Goal: Task Accomplishment & Management: Manage account settings

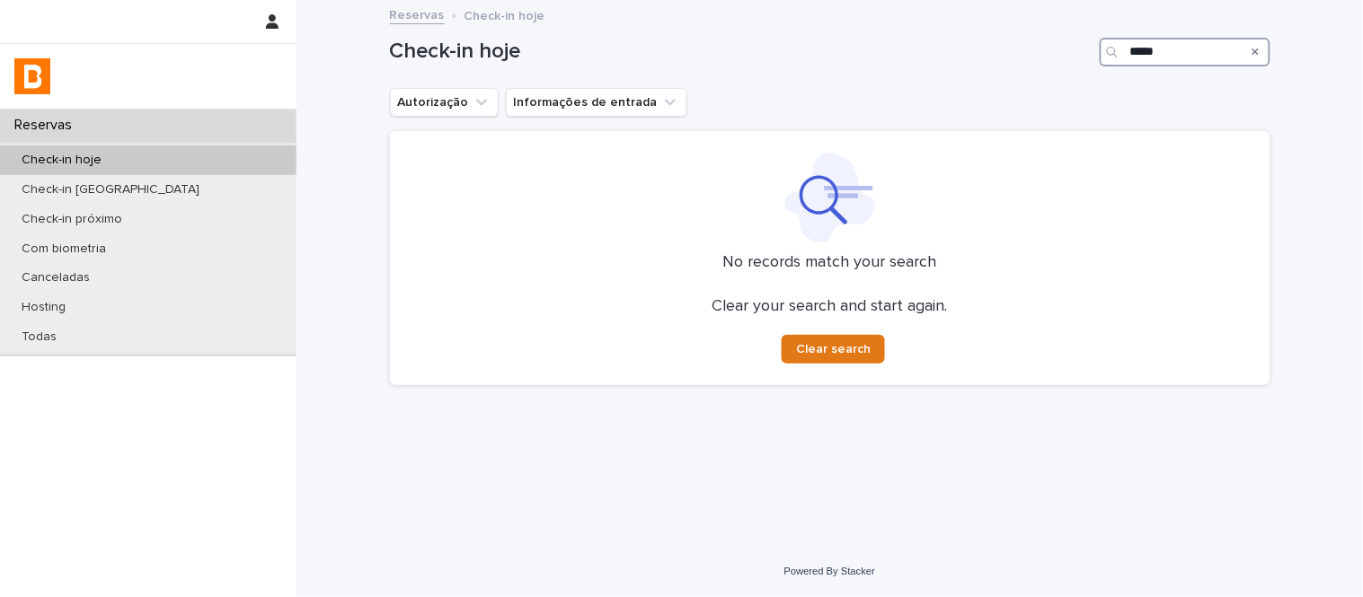
drag, startPoint x: 1188, startPoint y: 60, endPoint x: 1061, endPoint y: 73, distance: 128.2
click at [1061, 73] on div "Check-in hoje *****" at bounding box center [830, 45] width 880 height 86
click at [401, 113] on button "Autorização" at bounding box center [444, 102] width 109 height 29
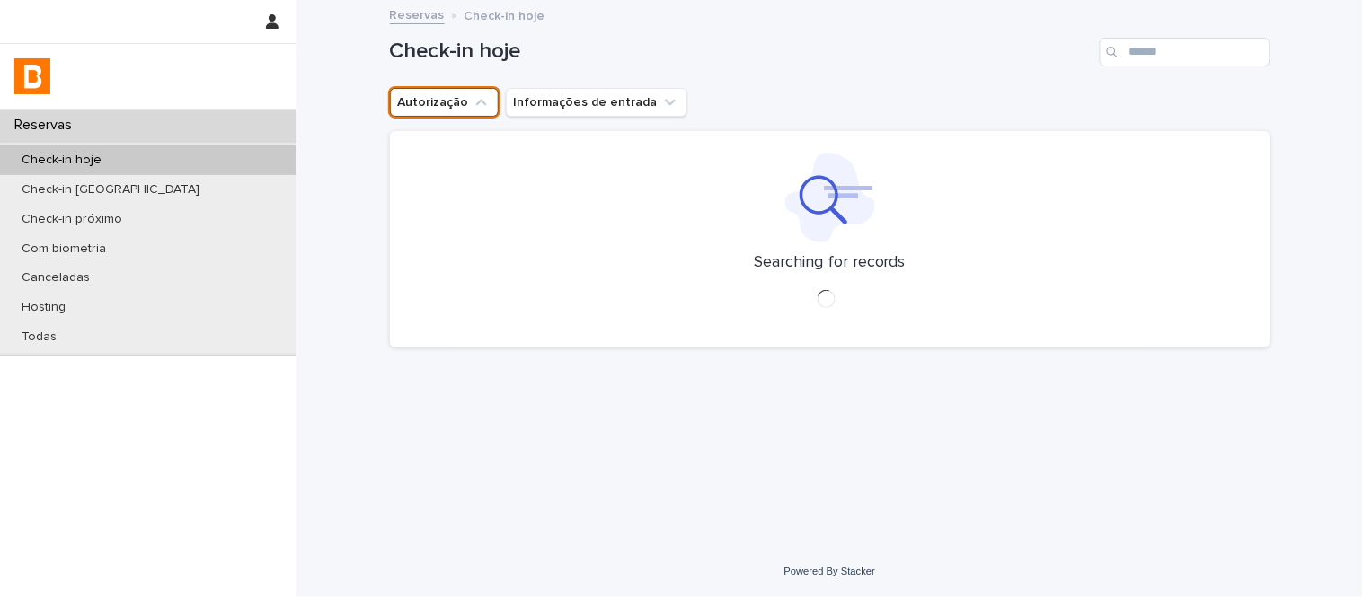
click at [443, 97] on button "Autorização" at bounding box center [444, 102] width 109 height 29
click at [450, 102] on button "Autorização" at bounding box center [444, 102] width 109 height 29
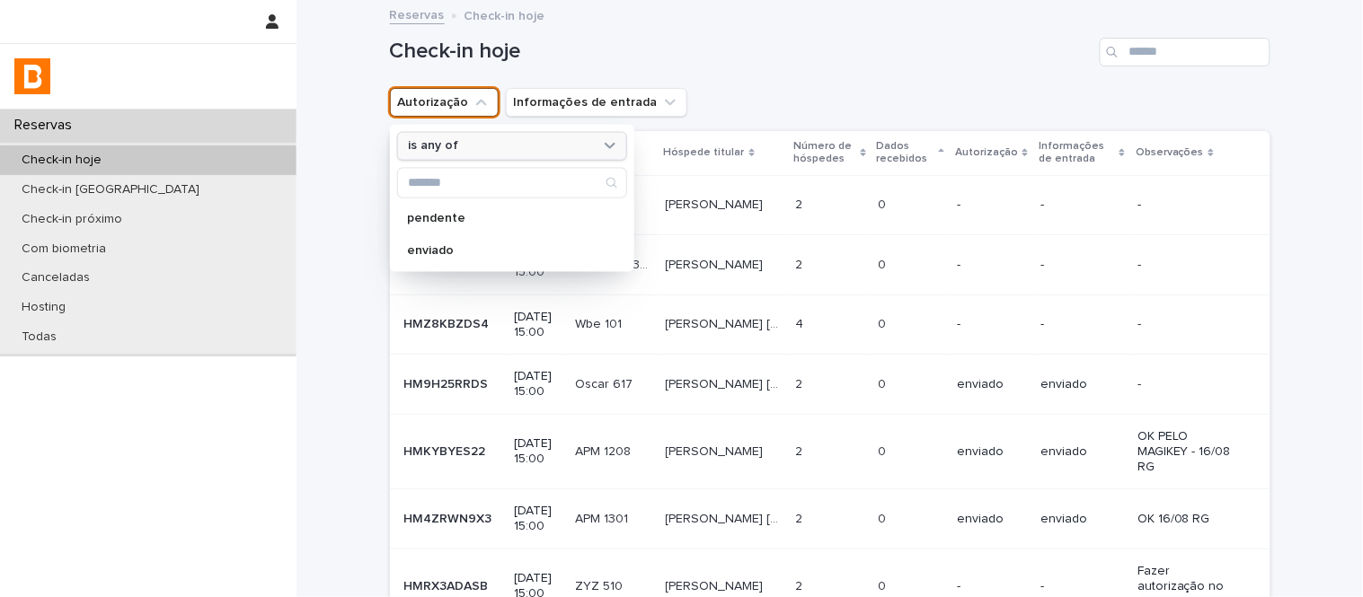
click at [483, 150] on div "is any of" at bounding box center [501, 146] width 199 height 19
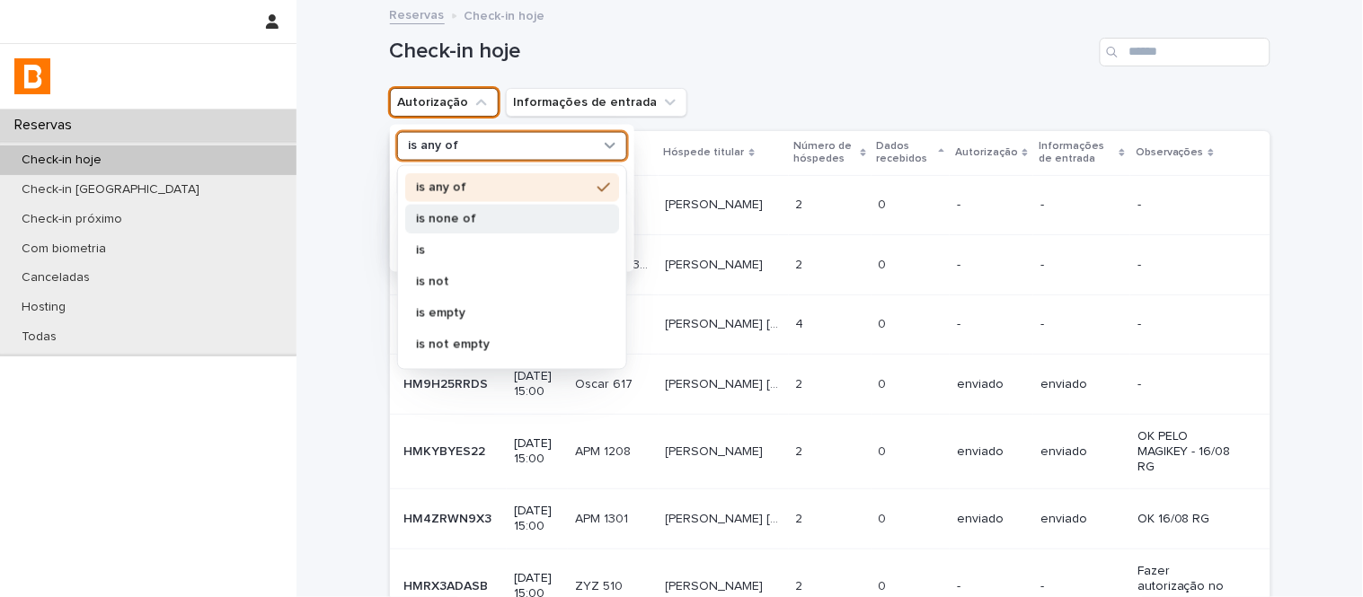
click at [490, 230] on div "is none of" at bounding box center [512, 218] width 214 height 29
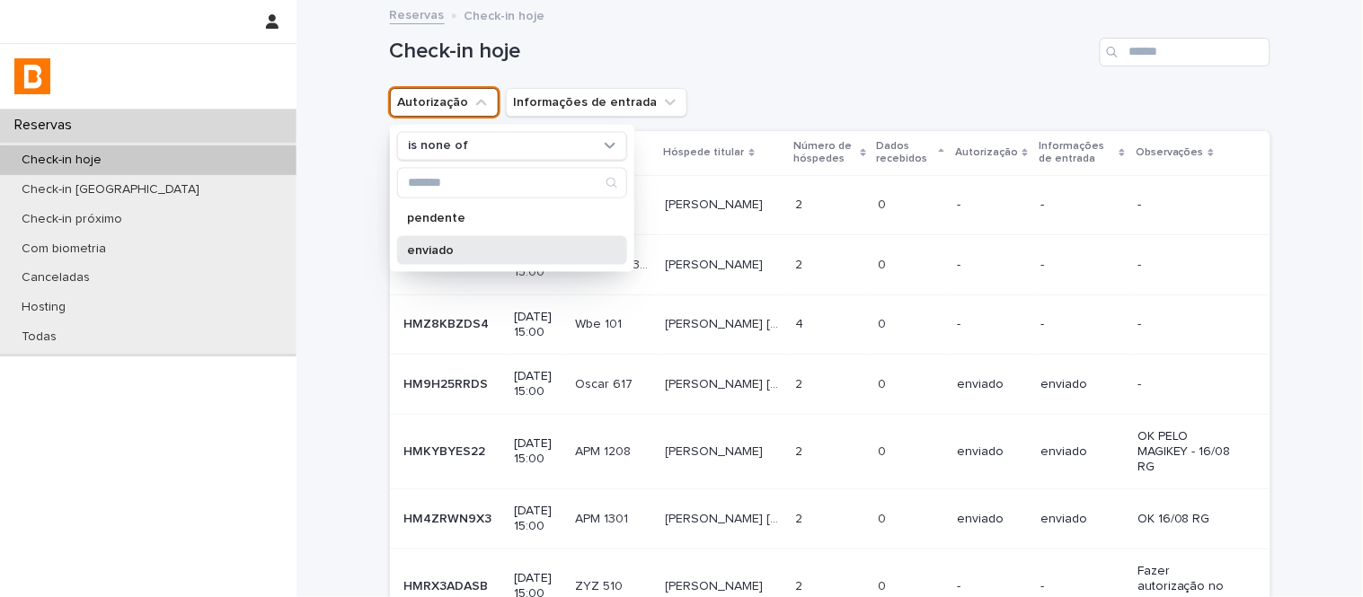
click at [498, 243] on p "enviado" at bounding box center [503, 249] width 190 height 13
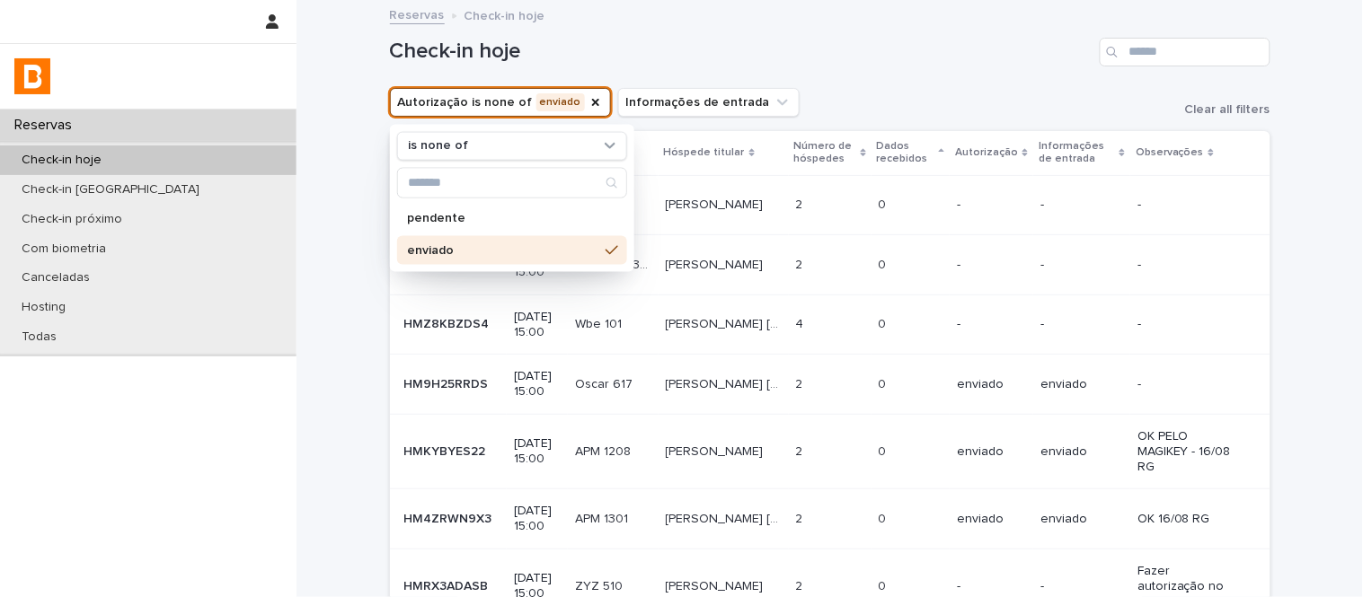
click at [967, 59] on h1 "Check-in hoje" at bounding box center [741, 52] width 702 height 26
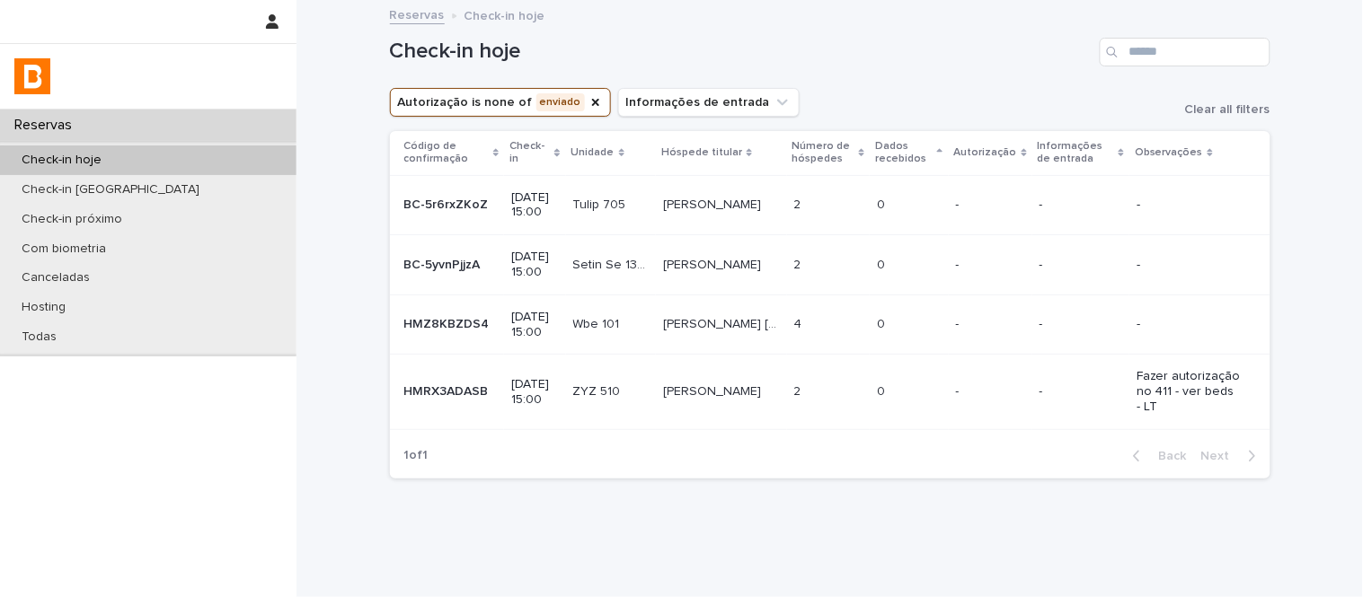
click at [838, 323] on p at bounding box center [828, 324] width 69 height 15
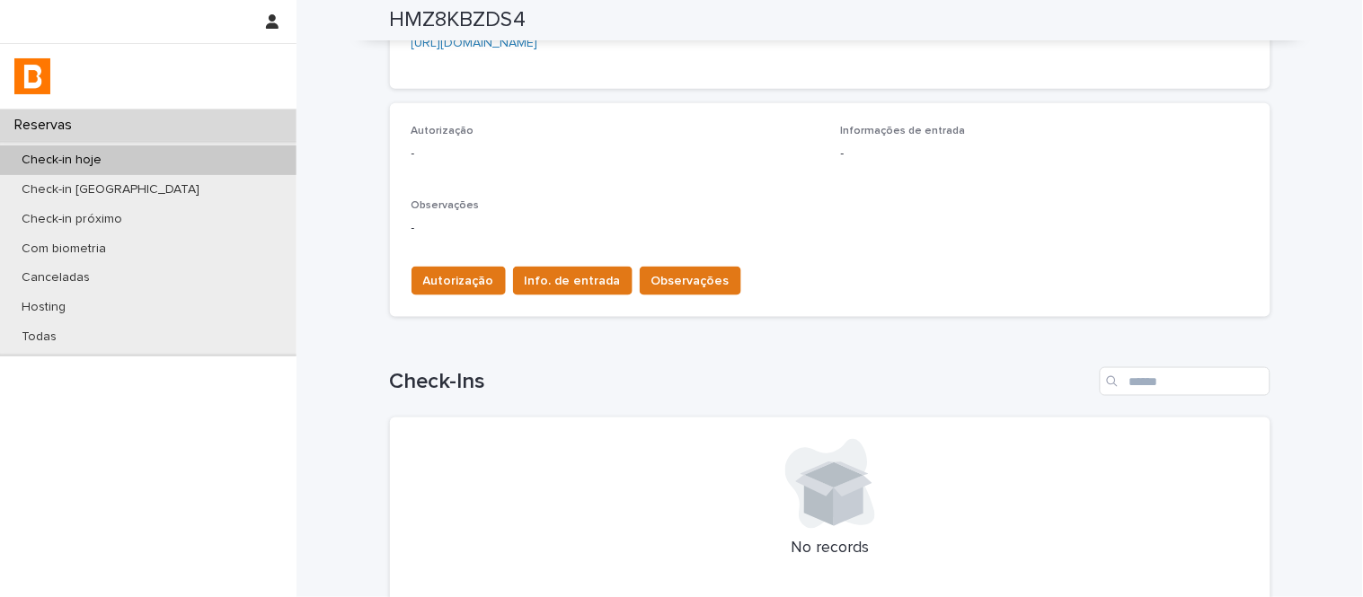
scroll to position [527, 0]
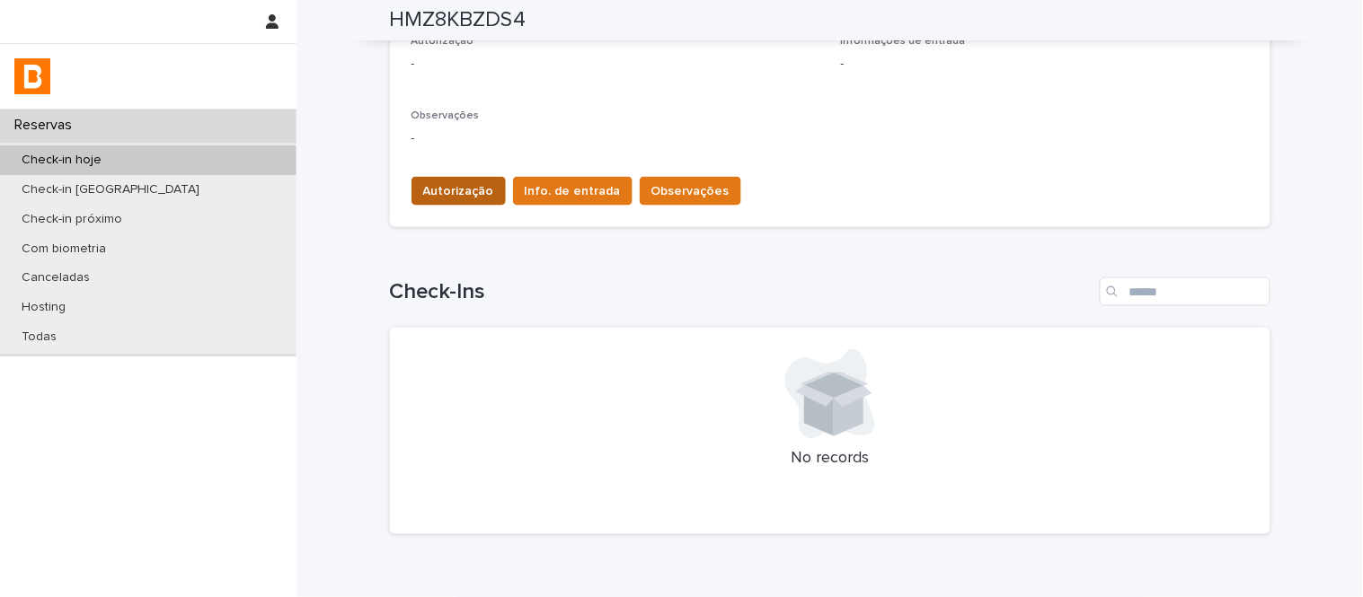
click at [469, 193] on span "Autorização" at bounding box center [458, 191] width 71 height 18
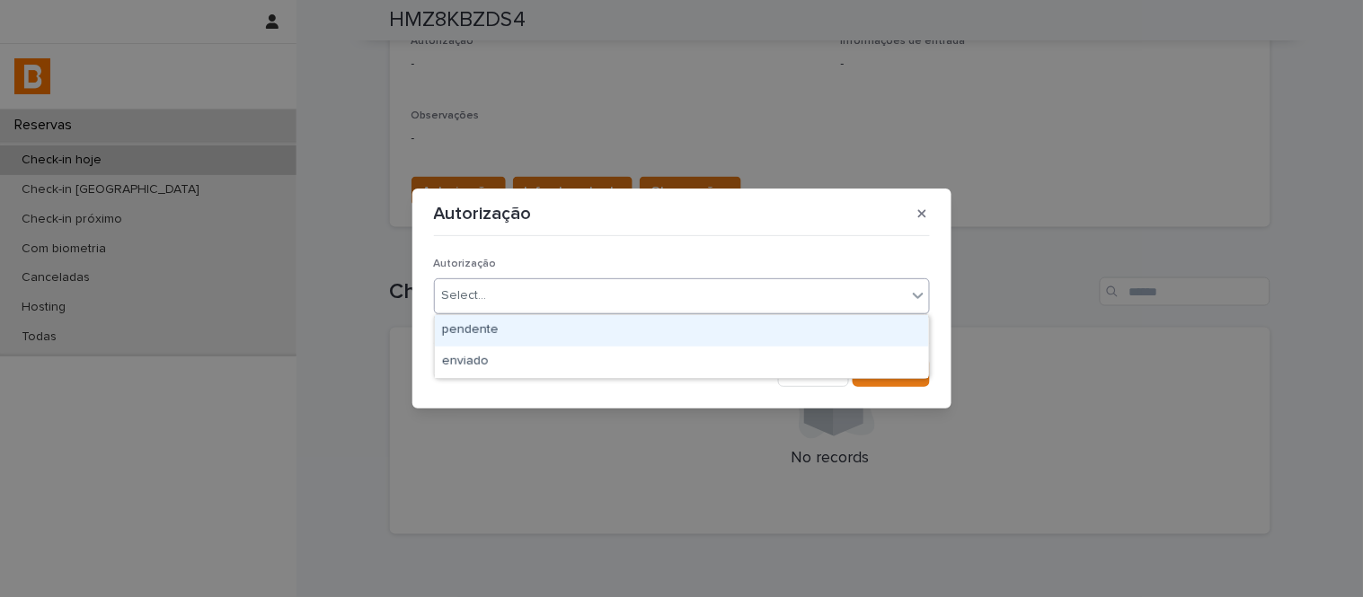
click at [508, 278] on div "Select..." at bounding box center [682, 296] width 496 height 36
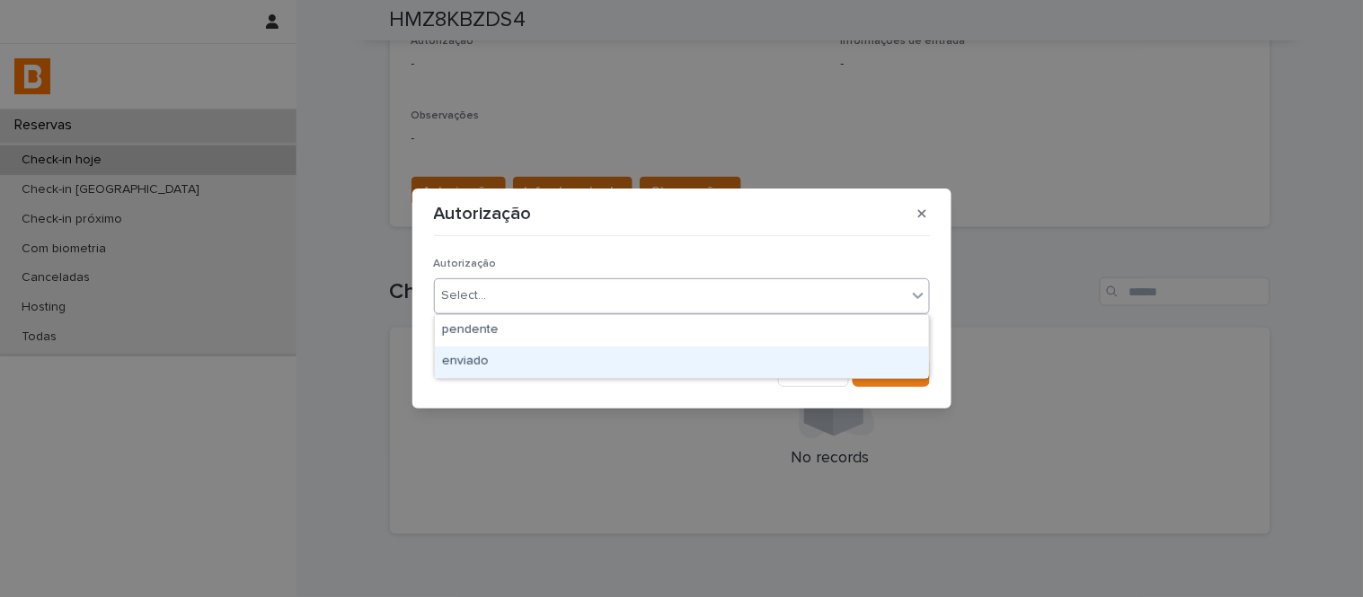
click at [541, 360] on div "enviado" at bounding box center [682, 362] width 494 height 31
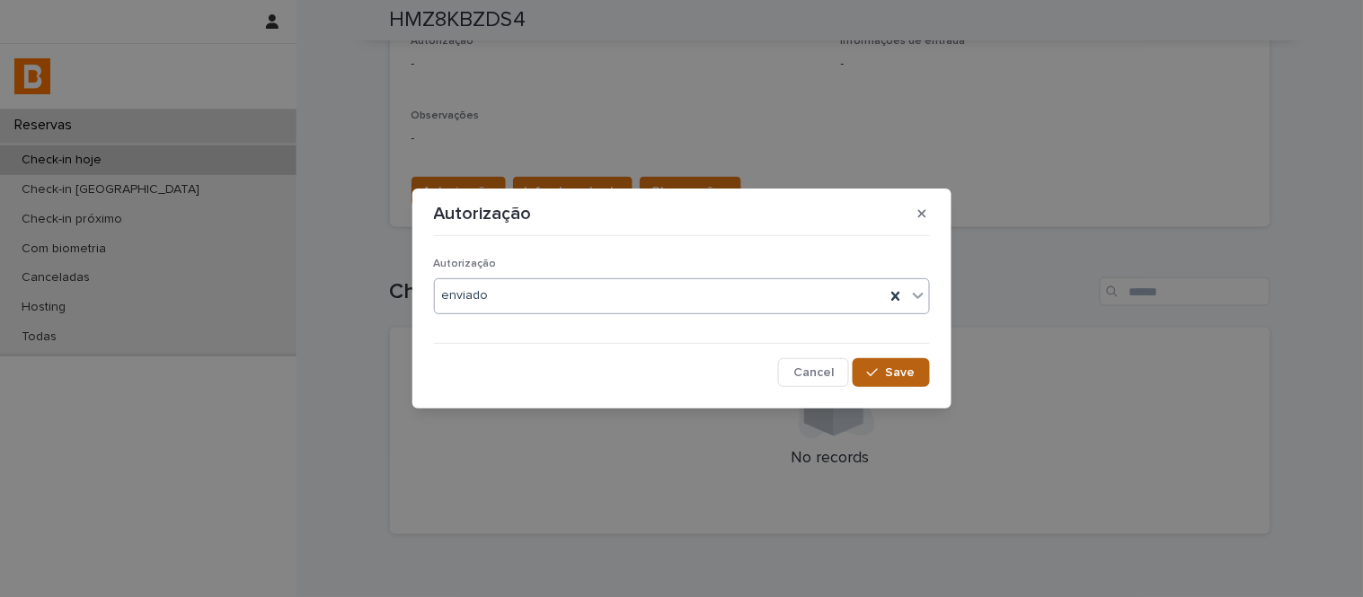
click at [887, 367] on span "Save" at bounding box center [901, 373] width 30 height 13
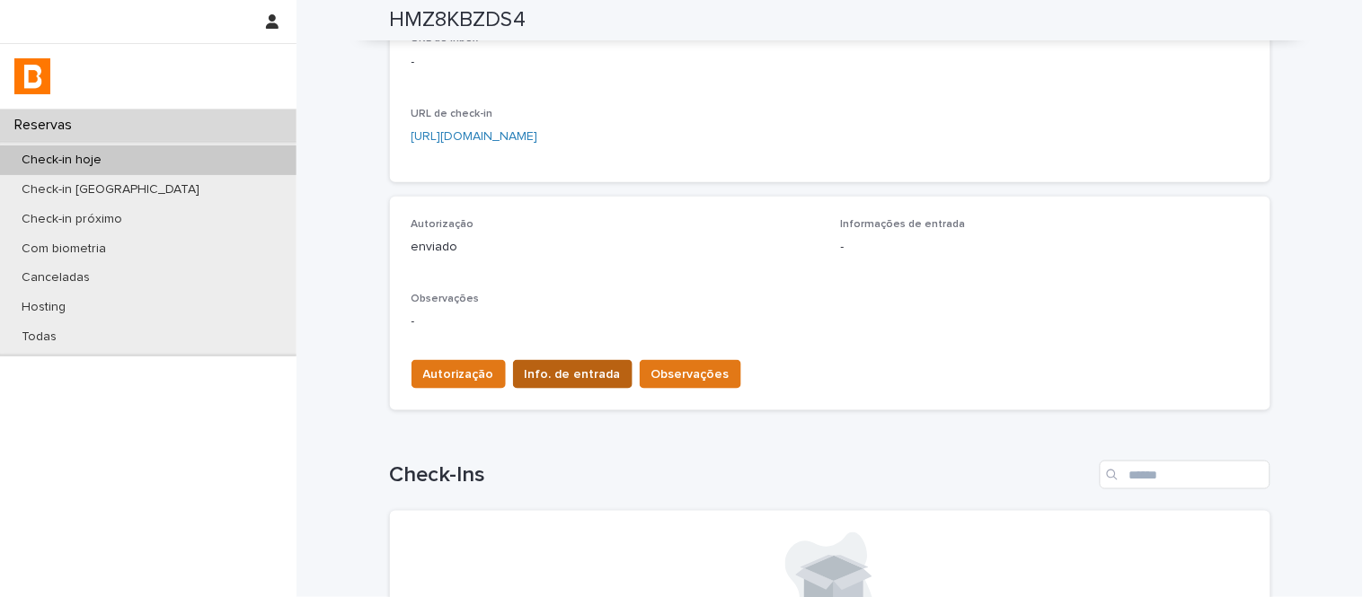
scroll to position [328, 0]
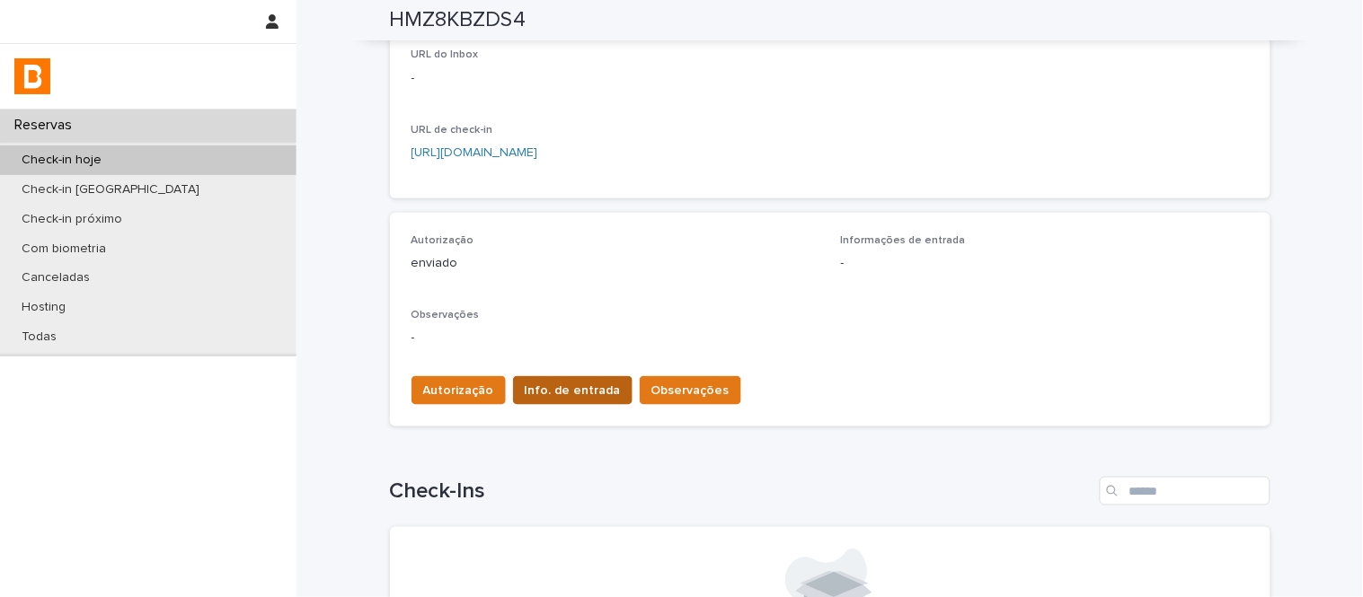
click at [557, 382] on span "Info. de entrada" at bounding box center [573, 391] width 96 height 18
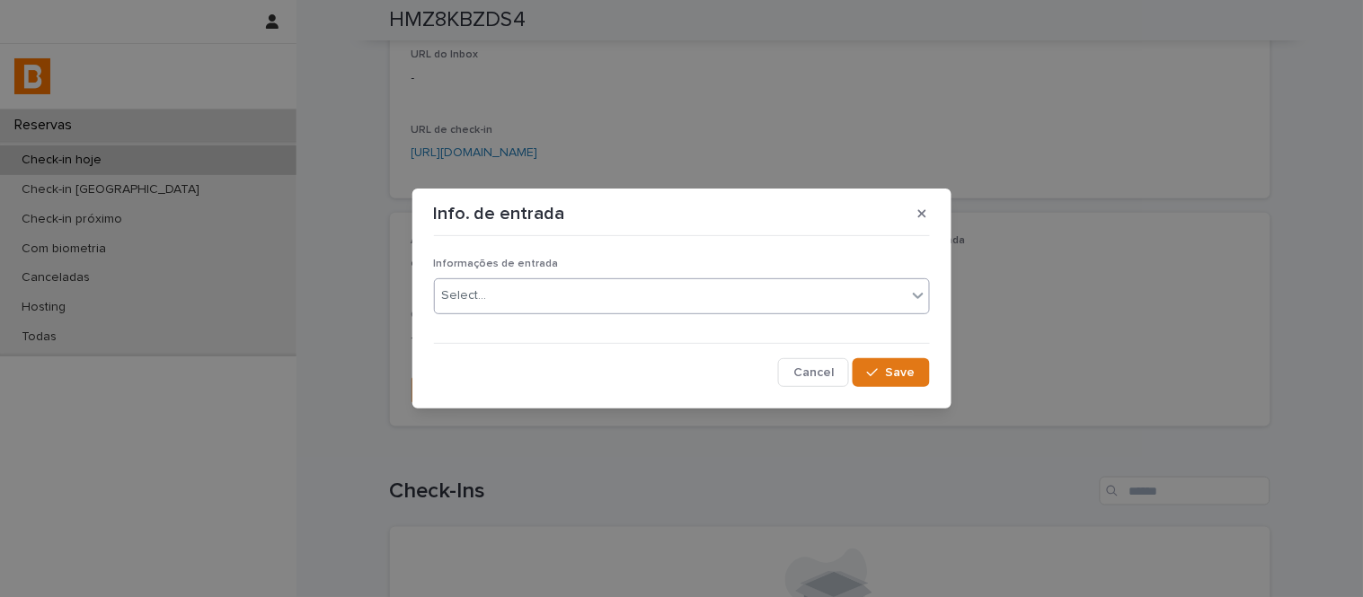
click at [553, 313] on div "Select..." at bounding box center [682, 296] width 496 height 36
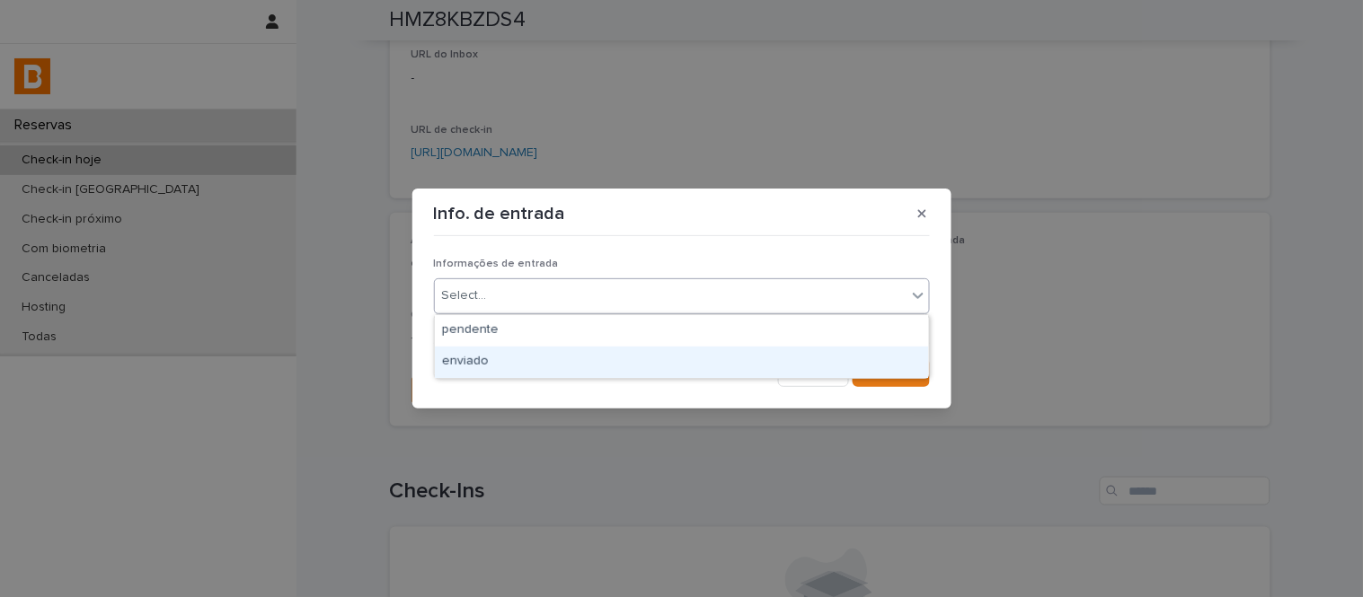
click at [567, 358] on div "enviado" at bounding box center [682, 362] width 494 height 31
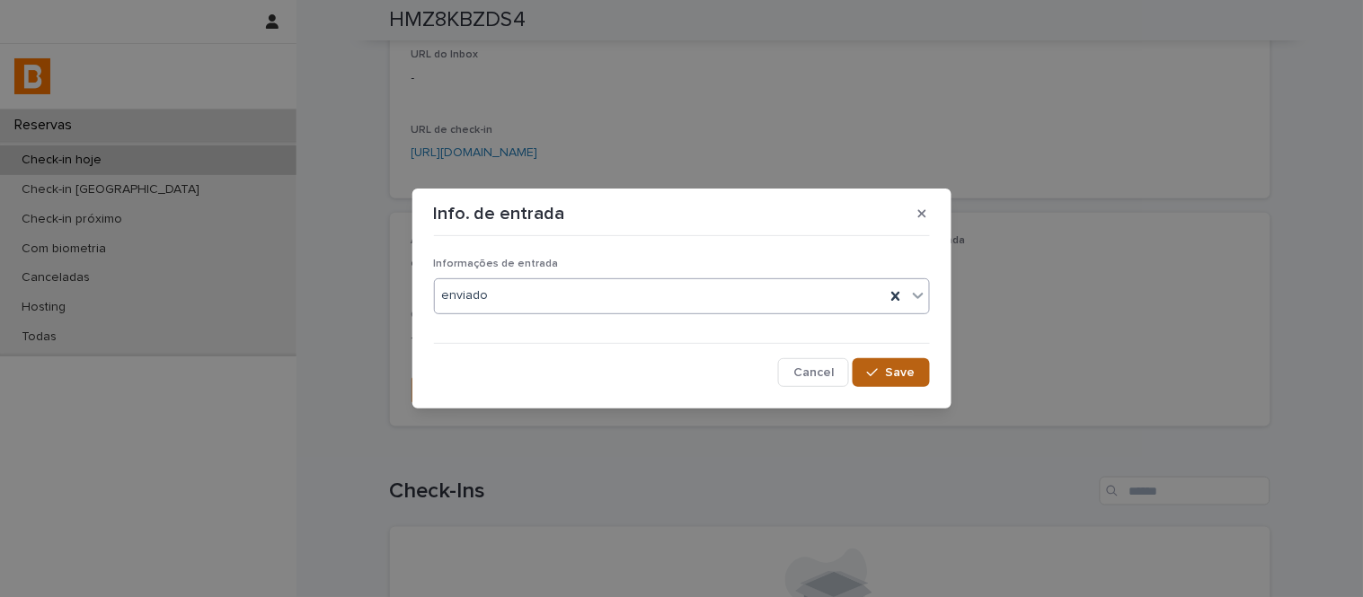
click at [882, 367] on div "button" at bounding box center [876, 373] width 18 height 13
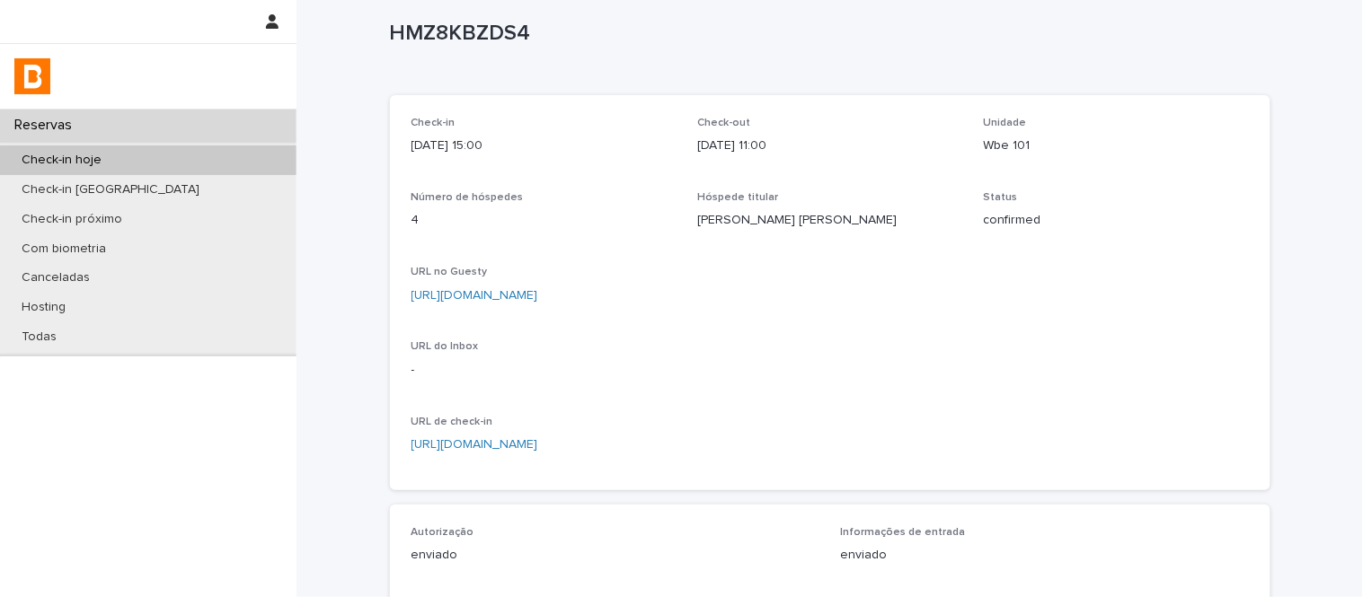
scroll to position [0, 0]
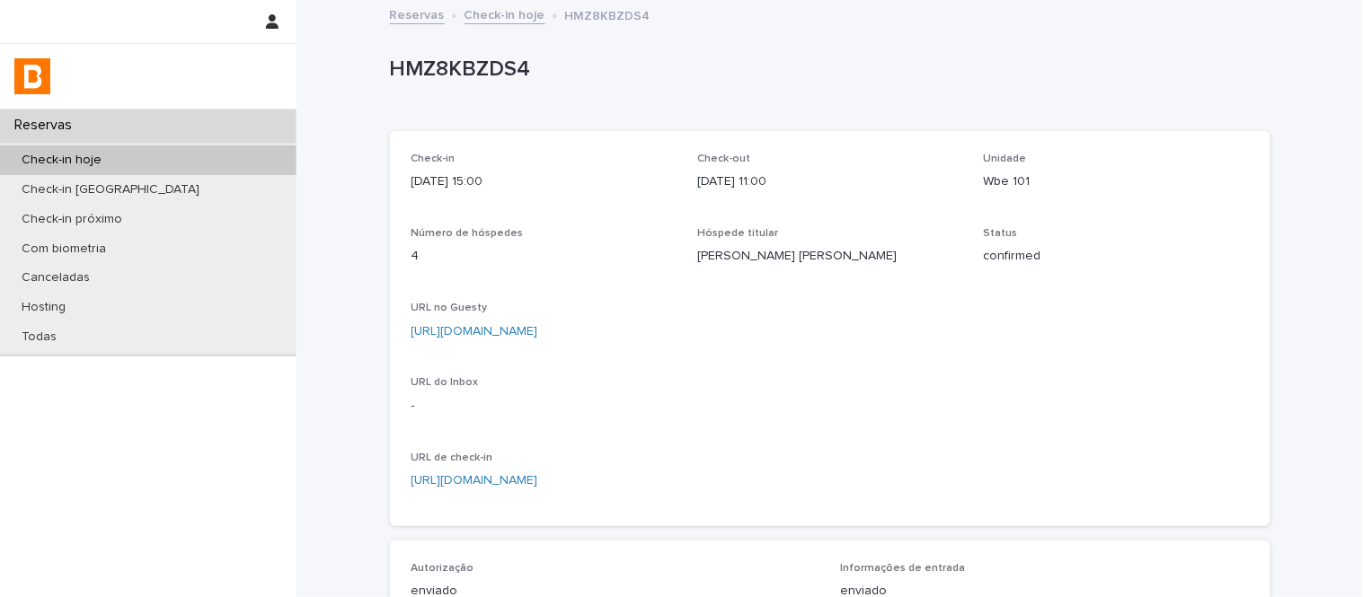
click at [490, 21] on link "Check-in hoje" at bounding box center [504, 14] width 81 height 21
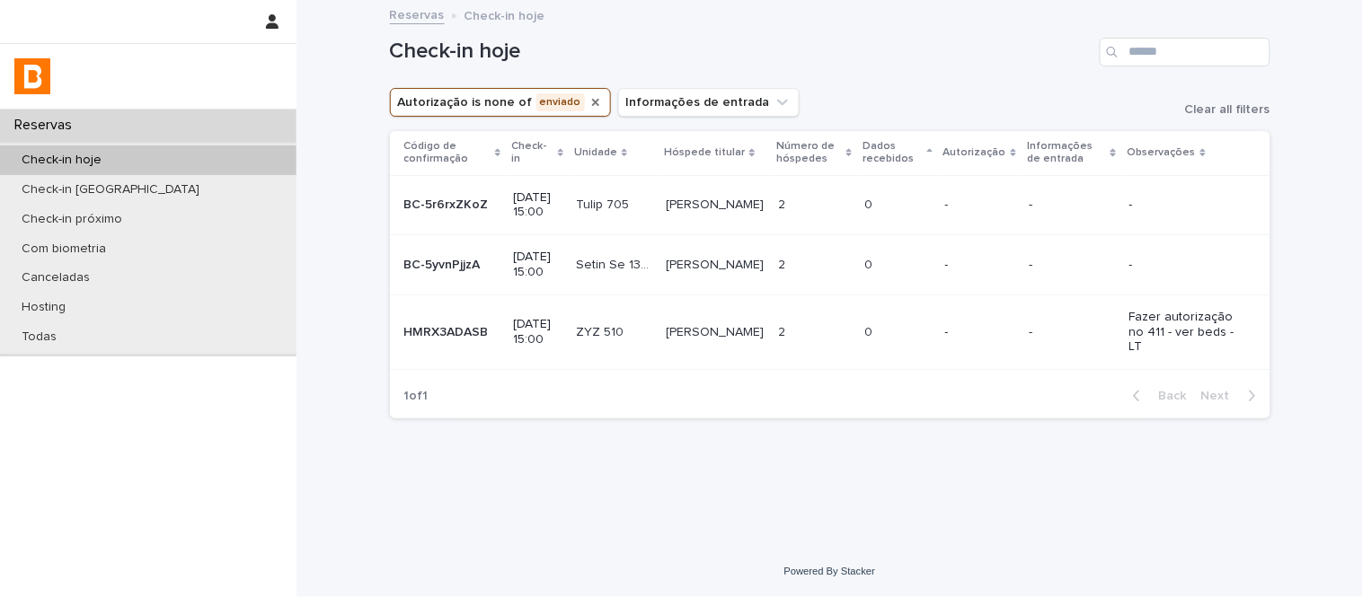
click at [588, 102] on icon "Autorização" at bounding box center [595, 102] width 14 height 14
click at [1196, 51] on input "Search" at bounding box center [1185, 52] width 171 height 29
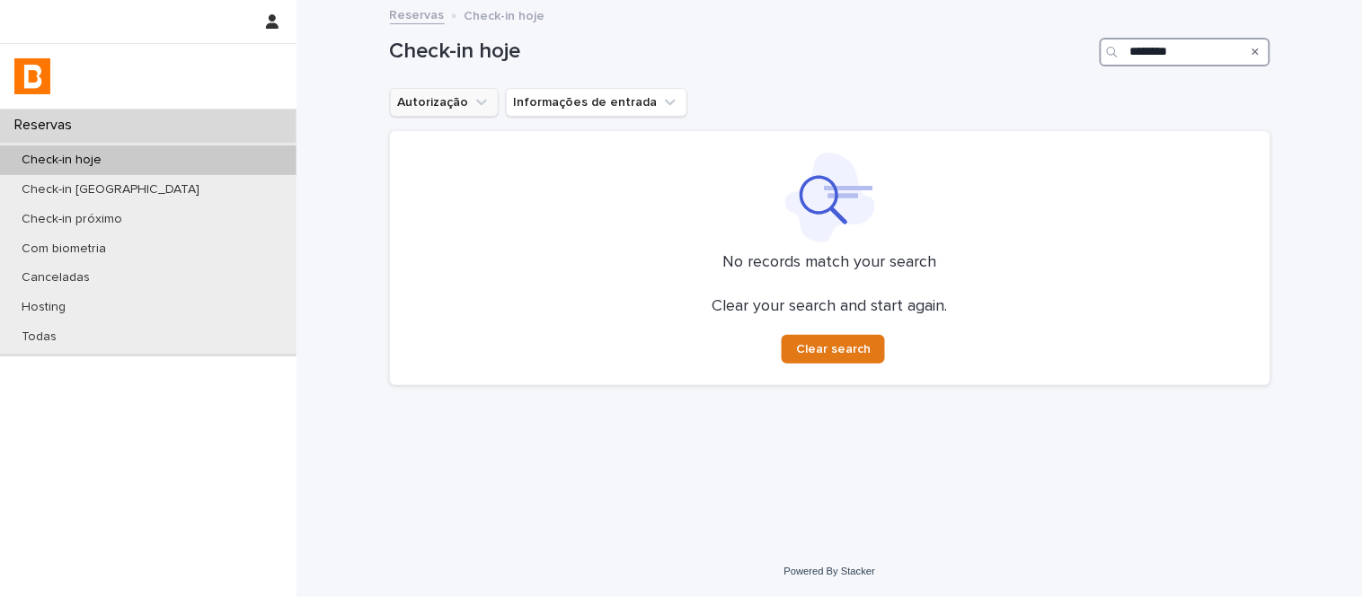
type input "********"
